Goal: Information Seeking & Learning: Learn about a topic

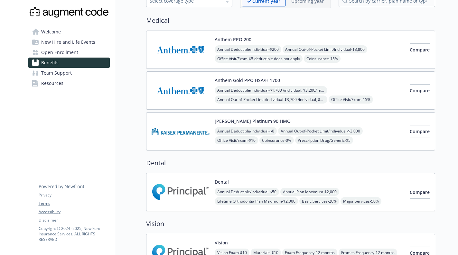
scroll to position [41, 0]
click at [410, 50] on span "Compare" at bounding box center [420, 49] width 20 height 6
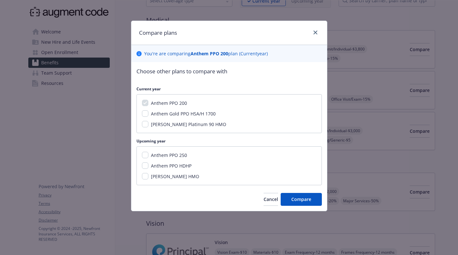
click at [195, 114] on span "Anthem Gold PPO HSA/H 1700" at bounding box center [183, 114] width 65 height 6
click at [148, 114] on input "Anthem Gold PPO HSA/H 1700" at bounding box center [145, 113] width 6 height 6
checkbox input "true"
click at [299, 199] on span "Compare" at bounding box center [301, 199] width 20 height 6
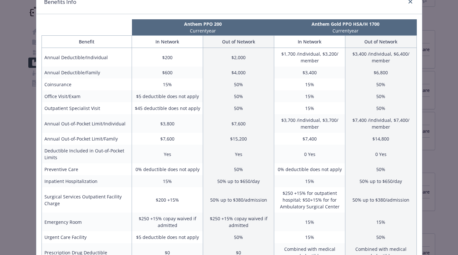
scroll to position [0, 0]
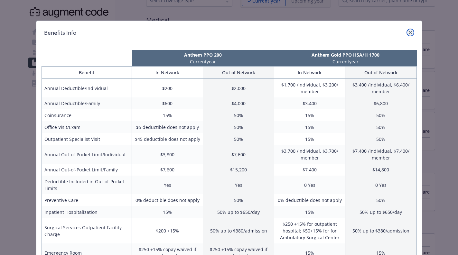
click at [406, 33] on link "close" at bounding box center [410, 33] width 8 height 8
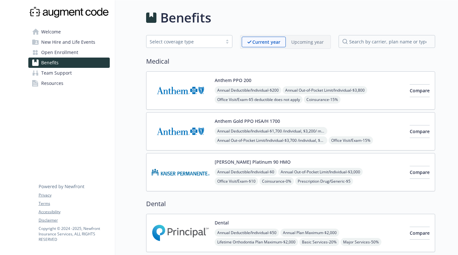
click at [197, 102] on img at bounding box center [181, 90] width 58 height 27
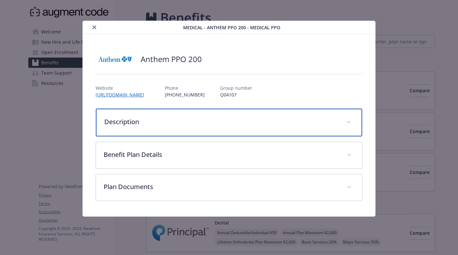
click at [199, 122] on p "Description" at bounding box center [221, 122] width 234 height 10
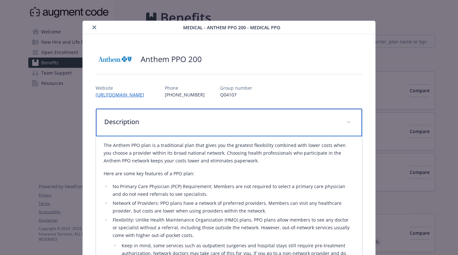
click at [199, 121] on p "Description" at bounding box center [221, 122] width 234 height 10
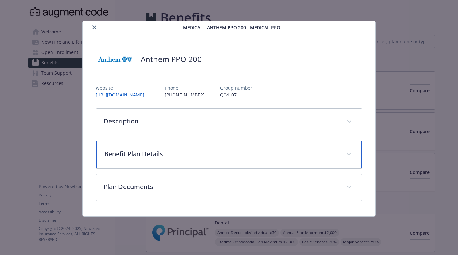
click at [201, 155] on p "Benefit Plan Details" at bounding box center [221, 154] width 234 height 10
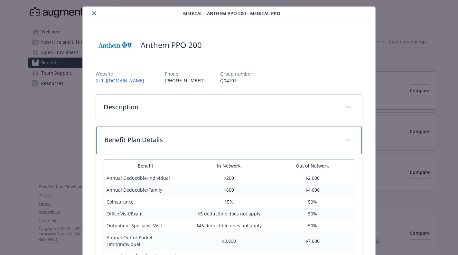
scroll to position [104, 0]
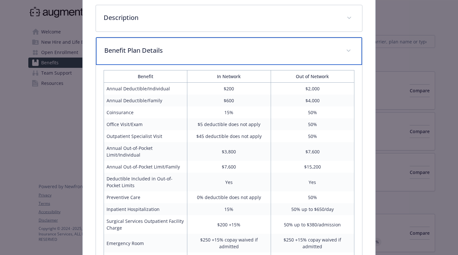
click at [231, 49] on p "Benefit Plan Details" at bounding box center [221, 51] width 234 height 10
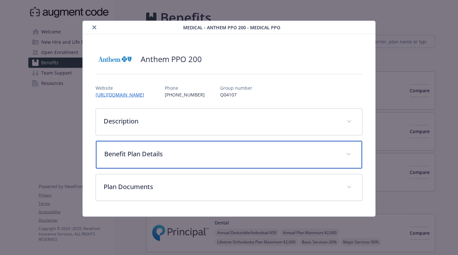
scroll to position [0, 0]
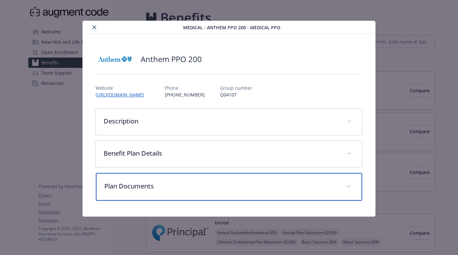
click at [213, 178] on div "Plan Documents" at bounding box center [229, 187] width 266 height 28
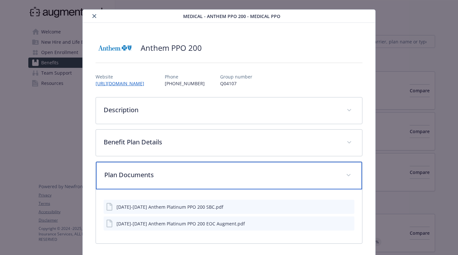
scroll to position [36, 0]
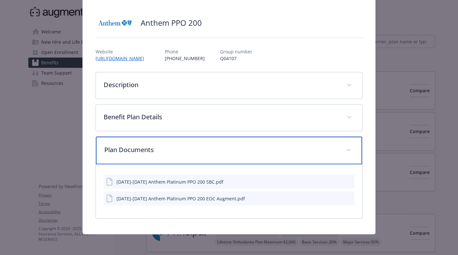
click at [220, 149] on p "Plan Documents" at bounding box center [221, 150] width 234 height 10
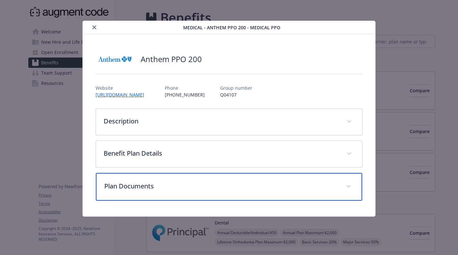
scroll to position [0, 0]
click at [235, 194] on div "Plan Documents" at bounding box center [229, 187] width 266 height 28
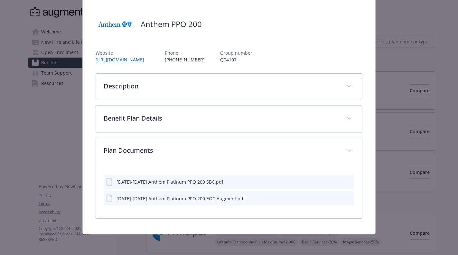
scroll to position [35, 0]
click at [109, 182] on icon "details for plan Medical - Anthem PPO 200 - Medical PPO" at bounding box center [110, 182] width 8 height 8
click at [345, 182] on icon "preview file" at bounding box center [348, 181] width 6 height 5
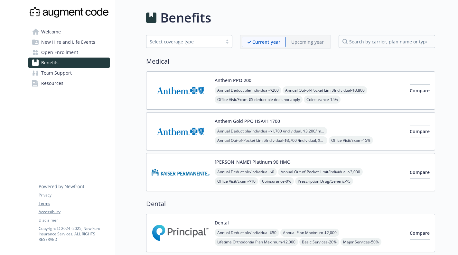
scroll to position [1, 0]
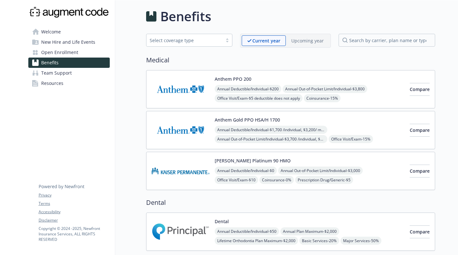
click at [195, 100] on img at bounding box center [181, 89] width 58 height 27
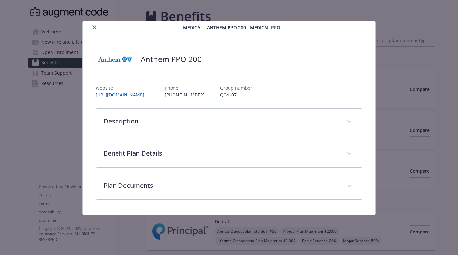
click at [273, 78] on div "details for plan Medical - Anthem PPO 200 - Medical PPO" at bounding box center [229, 74] width 267 height 11
click at [95, 28] on icon "close" at bounding box center [94, 27] width 4 height 4
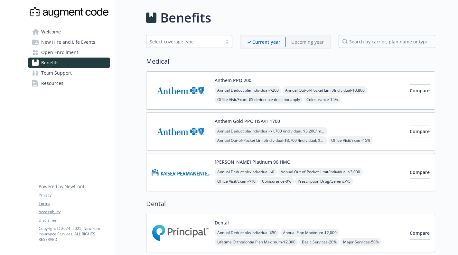
click at [83, 64] on link "Benefits" at bounding box center [68, 63] width 81 height 10
click at [67, 33] on link "Welcome" at bounding box center [68, 32] width 81 height 10
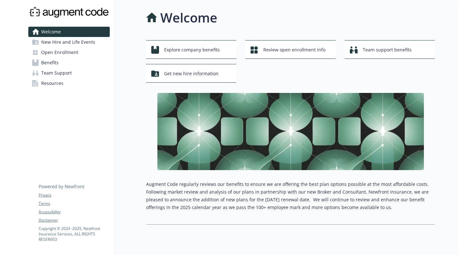
click at [71, 42] on span "New Hire and Life Events" at bounding box center [68, 42] width 54 height 10
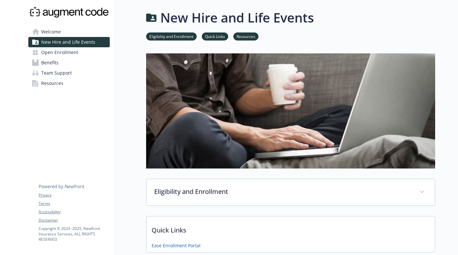
click at [70, 51] on span "Open Enrollment" at bounding box center [59, 52] width 37 height 10
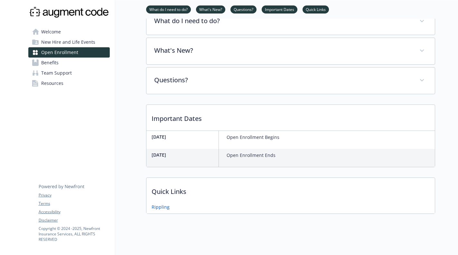
scroll to position [105, 0]
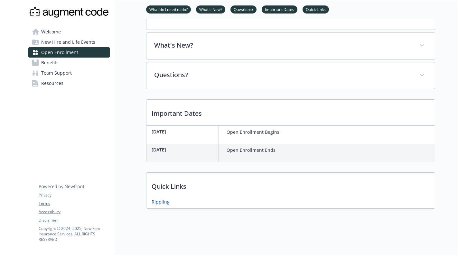
click at [238, 131] on p "Open Enrollment Begins" at bounding box center [253, 132] width 53 height 8
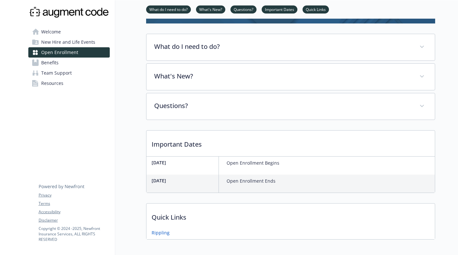
scroll to position [0, 0]
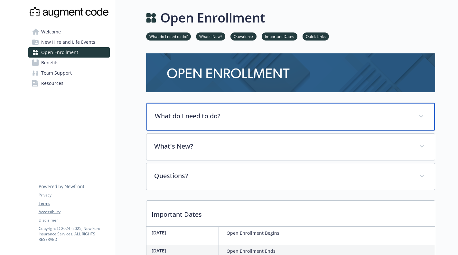
click at [224, 122] on div "What do I need to do?" at bounding box center [290, 117] width 288 height 28
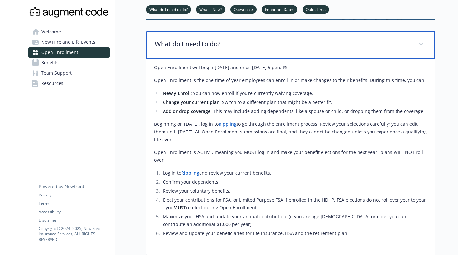
scroll to position [74, 0]
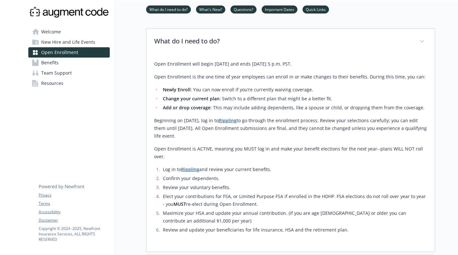
click at [89, 64] on link "Benefits" at bounding box center [68, 63] width 81 height 10
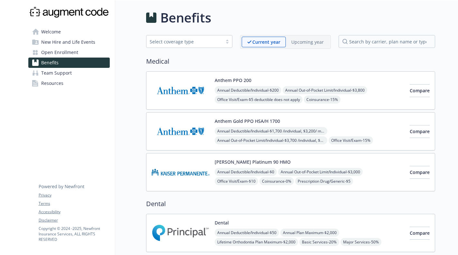
click at [185, 98] on img at bounding box center [181, 90] width 58 height 27
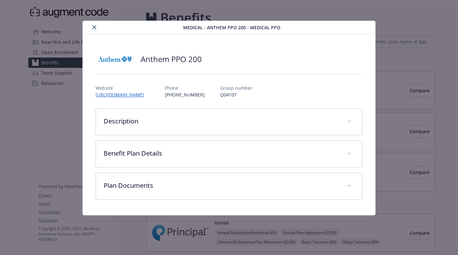
click at [194, 103] on div "Anthem PPO 200 Website https://www.anthem.com/ca Phone (800) 209-7840 Group num…" at bounding box center [229, 125] width 267 height 150
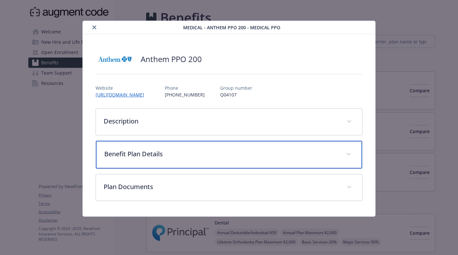
click at [195, 161] on div "Benefit Plan Details" at bounding box center [229, 155] width 266 height 28
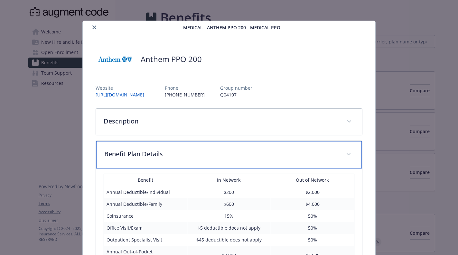
click at [195, 160] on div "Benefit Plan Details" at bounding box center [229, 155] width 266 height 28
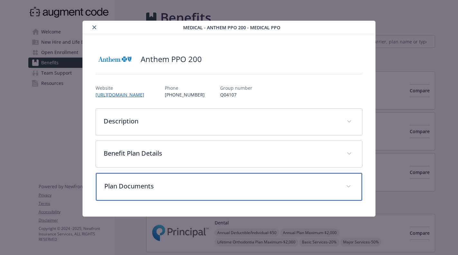
click at [191, 192] on div "Plan Documents" at bounding box center [229, 187] width 266 height 28
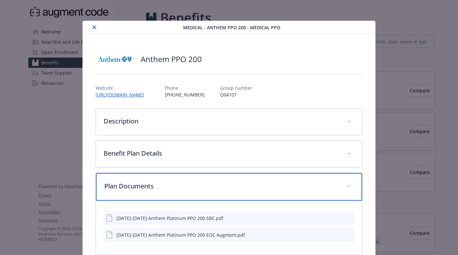
click at [191, 192] on div "Plan Documents" at bounding box center [229, 187] width 266 height 28
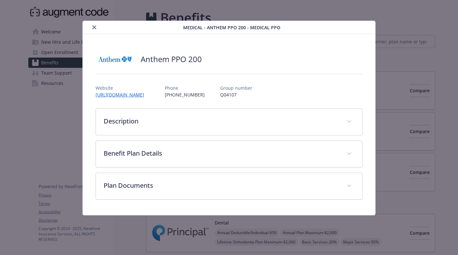
click at [92, 28] on icon "close" at bounding box center [94, 27] width 4 height 4
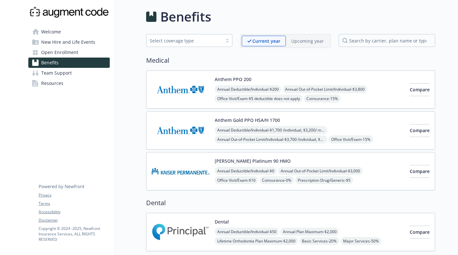
scroll to position [1, 0]
click at [78, 33] on link "Welcome" at bounding box center [68, 32] width 81 height 10
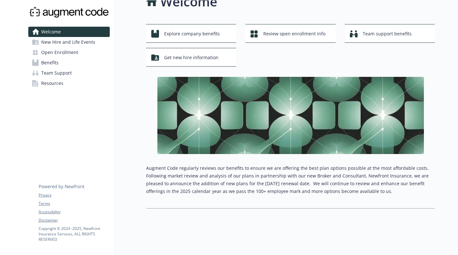
scroll to position [21, 0]
click at [85, 43] on span "New Hire and Life Events" at bounding box center [68, 42] width 54 height 10
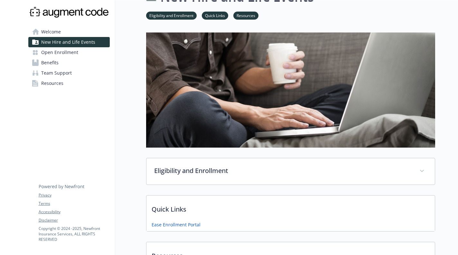
click at [80, 54] on link "Open Enrollment" at bounding box center [68, 52] width 81 height 10
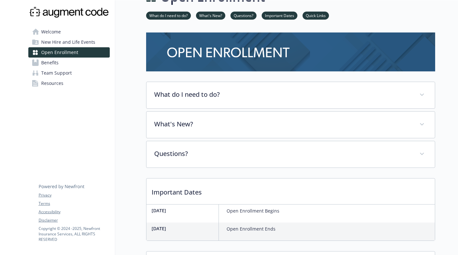
click at [75, 62] on link "Benefits" at bounding box center [68, 63] width 81 height 10
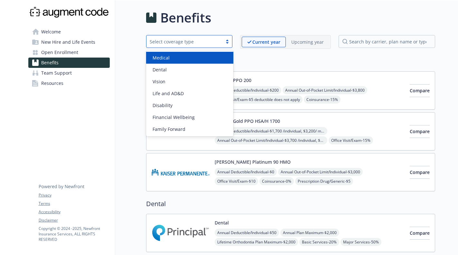
click at [210, 44] on div "Select coverage type" at bounding box center [185, 41] width 70 height 7
click at [201, 60] on div "Medical" at bounding box center [190, 57] width 80 height 7
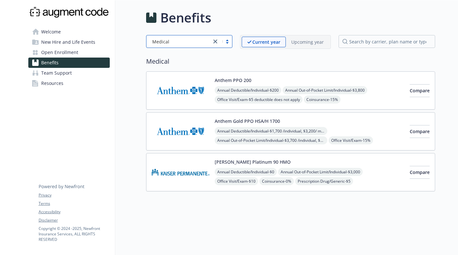
click at [187, 99] on img at bounding box center [181, 90] width 58 height 27
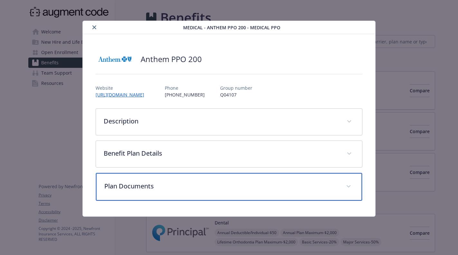
click at [201, 179] on div "Plan Documents" at bounding box center [229, 187] width 266 height 28
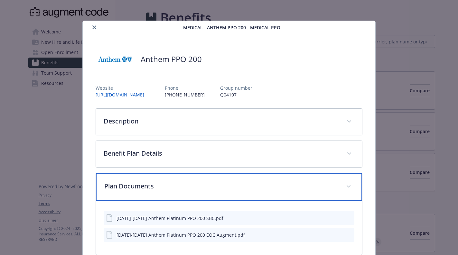
scroll to position [36, 0]
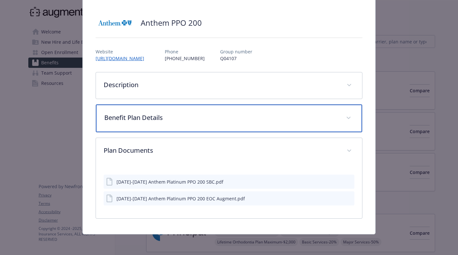
click at [196, 120] on p "Benefit Plan Details" at bounding box center [221, 118] width 234 height 10
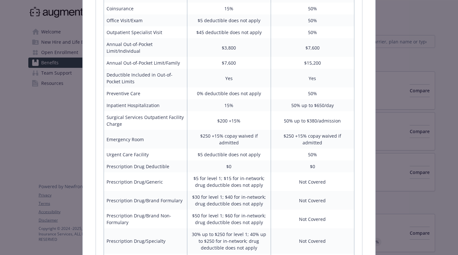
scroll to position [0, 0]
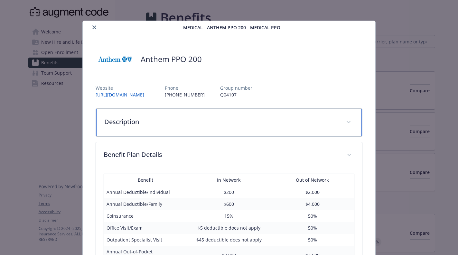
click at [195, 112] on div "Description" at bounding box center [229, 123] width 266 height 28
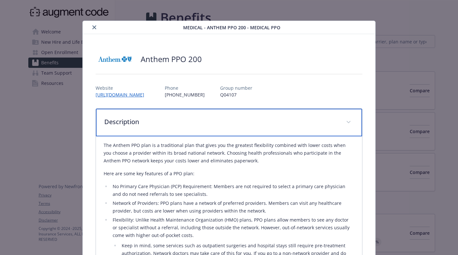
click at [244, 115] on div "Description" at bounding box center [229, 123] width 266 height 28
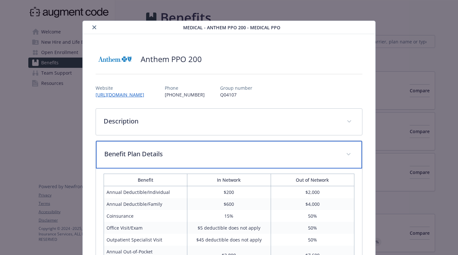
click at [255, 150] on p "Benefit Plan Details" at bounding box center [221, 154] width 234 height 10
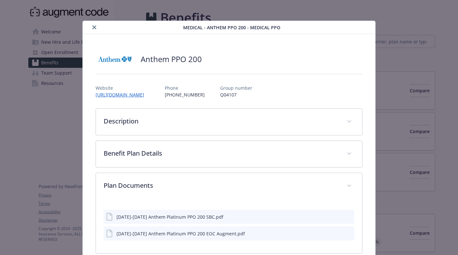
click at [93, 29] on icon "close" at bounding box center [94, 27] width 4 height 4
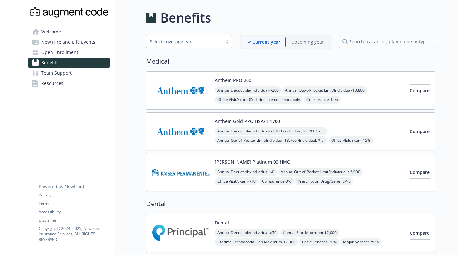
click at [79, 83] on link "Resources" at bounding box center [68, 83] width 81 height 10
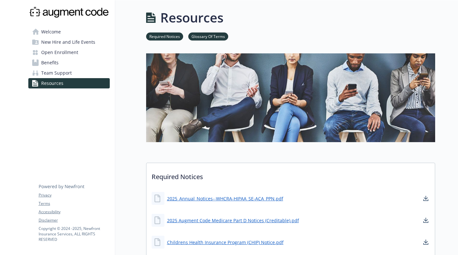
click at [82, 72] on link "Team Support" at bounding box center [68, 73] width 81 height 10
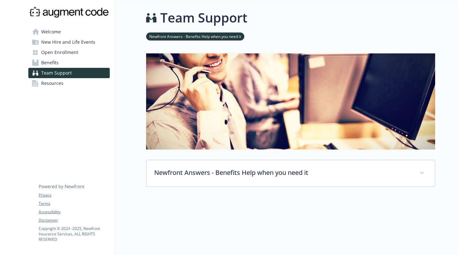
click at [82, 63] on link "Benefits" at bounding box center [68, 63] width 81 height 10
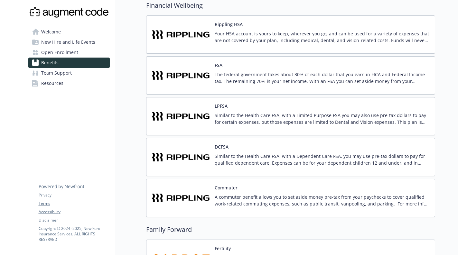
scroll to position [482, 0]
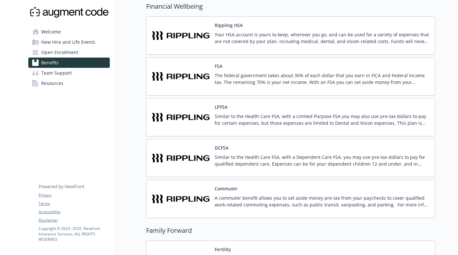
click at [279, 183] on div "Commuter A commuter benefit allows you to set aside money pre-tax from your pay…" at bounding box center [290, 199] width 289 height 38
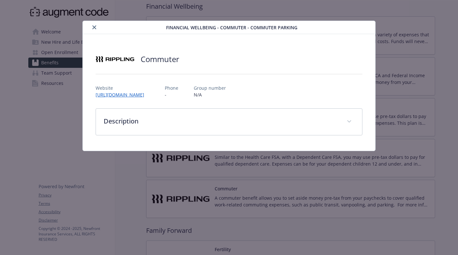
scroll to position [482, 0]
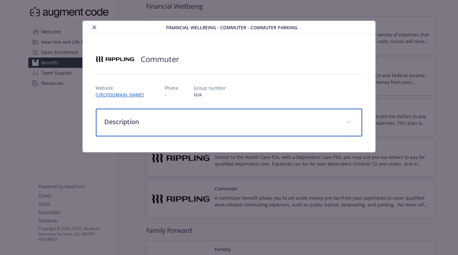
click at [226, 118] on p "Description" at bounding box center [221, 122] width 234 height 10
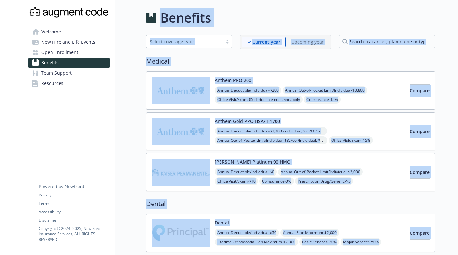
click at [71, 12] on img at bounding box center [68, 12] width 81 height 14
click at [59, 29] on span "Welcome" at bounding box center [51, 32] width 20 height 10
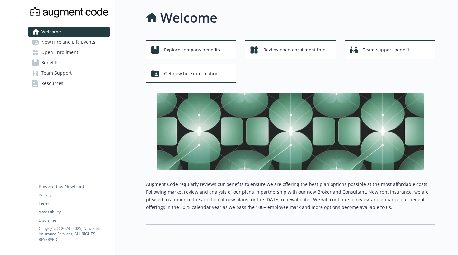
click at [260, 70] on div "Explore company benefits Review open enrollment info Team support benefits Get …" at bounding box center [290, 61] width 289 height 42
click at [281, 52] on span "Review open enrollment info" at bounding box center [294, 50] width 62 height 12
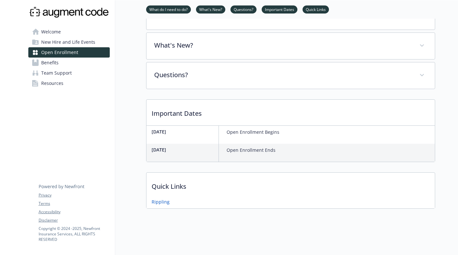
scroll to position [105, 0]
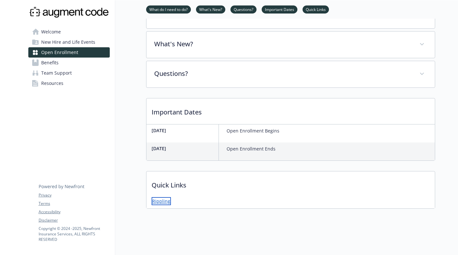
click at [165, 198] on link "Rippling" at bounding box center [161, 201] width 19 height 8
